Goal: Information Seeking & Learning: Learn about a topic

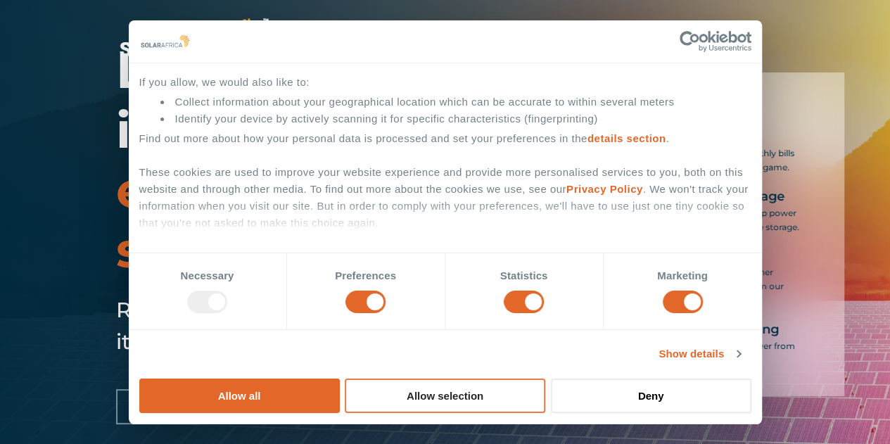
click at [545, 378] on button "Allow selection" at bounding box center [445, 395] width 200 height 34
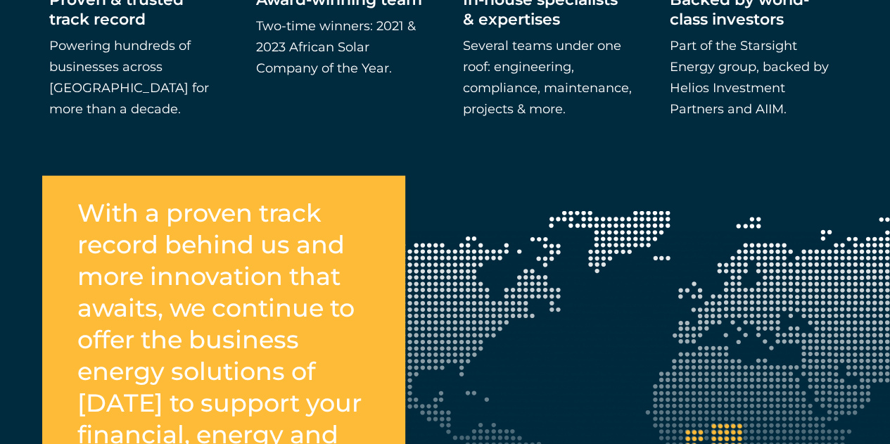
scroll to position [1055, 0]
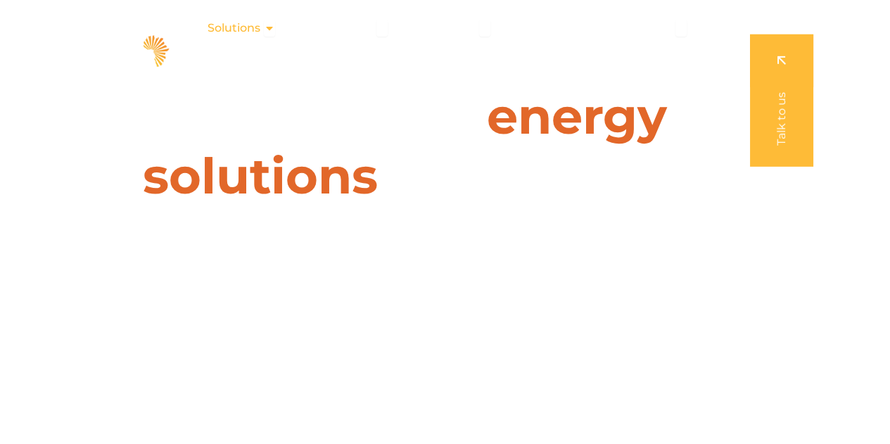
click at [267, 29] on icon "Menu" at bounding box center [269, 28] width 11 height 11
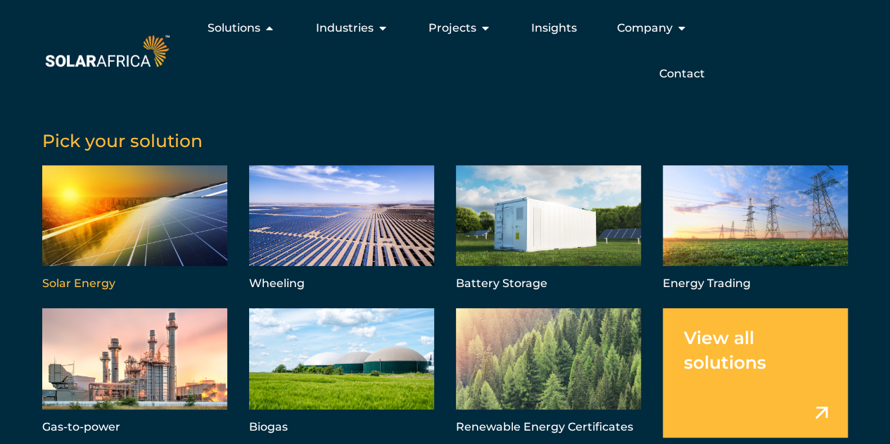
click at [160, 212] on link "Menu" at bounding box center [134, 229] width 185 height 129
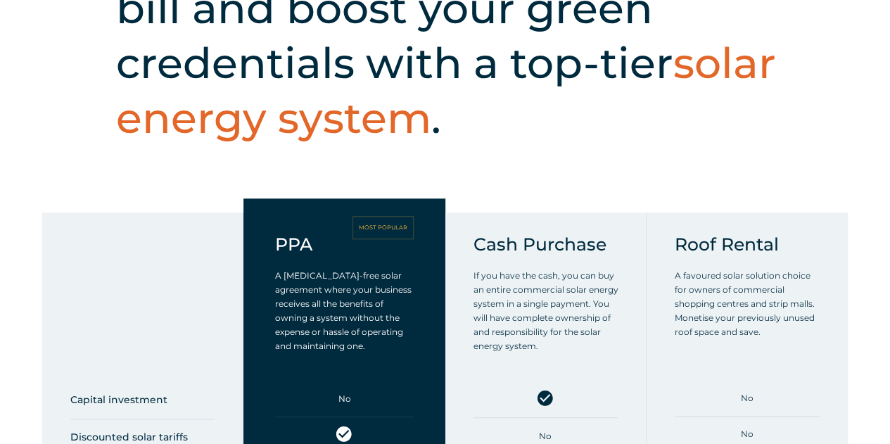
scroll to position [703, 0]
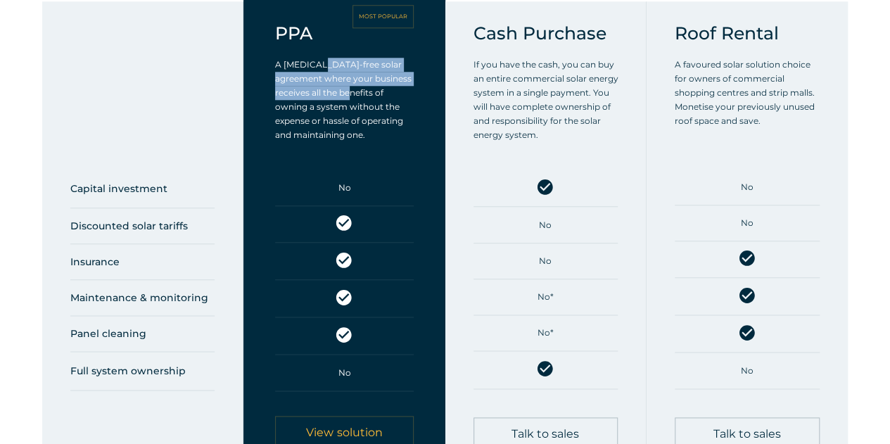
drag, startPoint x: 323, startPoint y: 72, endPoint x: 336, endPoint y: 105, distance: 35.4
click at [336, 105] on p "A [MEDICAL_DATA]-free solar agreement where your business receives all the bene…" at bounding box center [344, 100] width 138 height 84
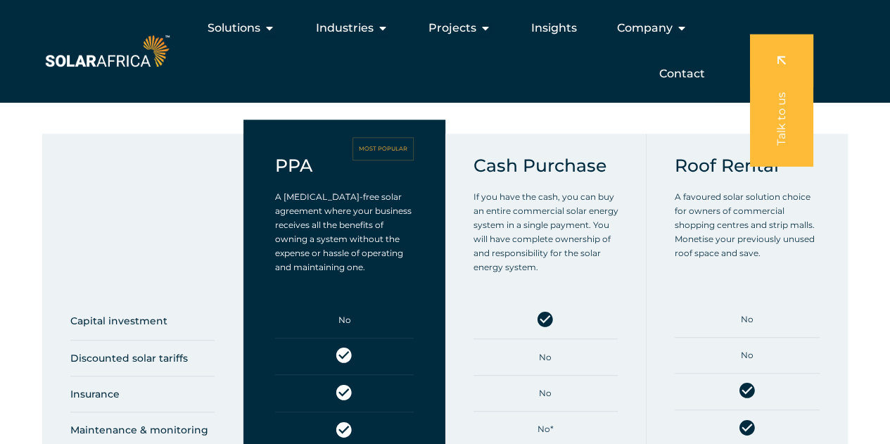
scroll to position [563, 0]
